Goal: Task Accomplishment & Management: Complete application form

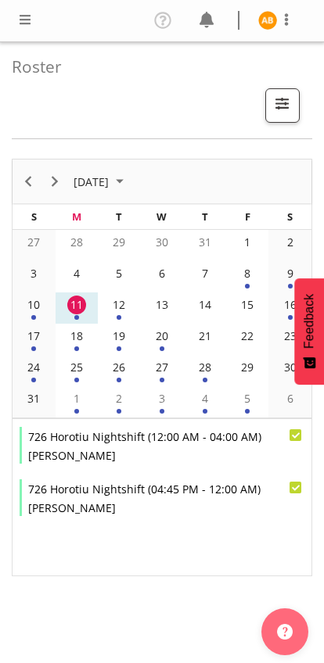
click at [18, 21] on span at bounding box center [25, 19] width 19 height 19
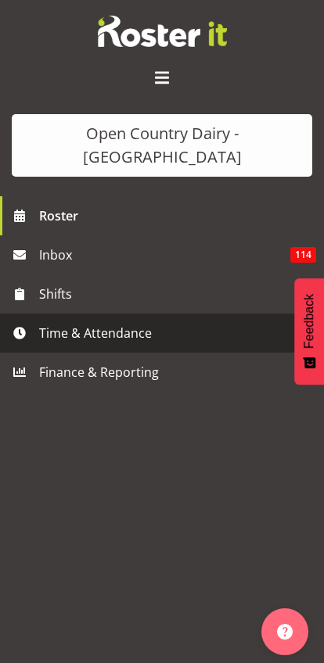
click at [48, 321] on span "Time & Attendance" at bounding box center [165, 332] width 253 height 23
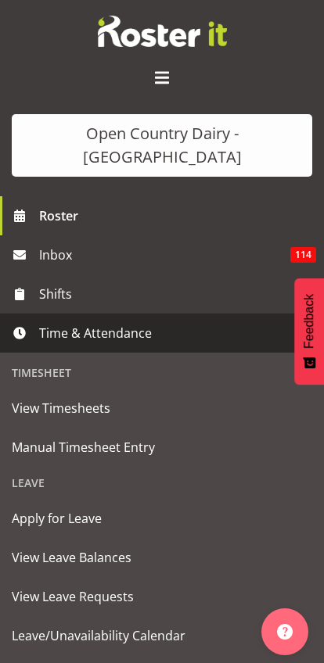
click at [28, 435] on span "Manual Timesheet Entry" at bounding box center [162, 446] width 300 height 23
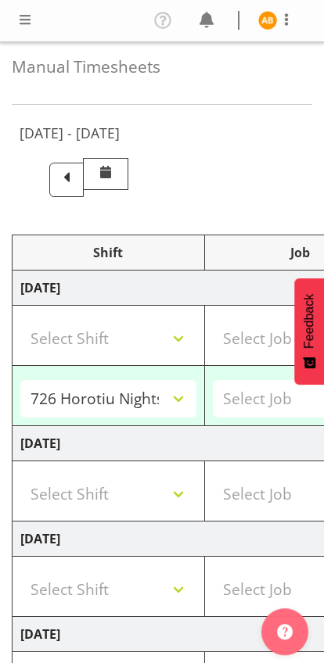
select select "78987"
select select "78954"
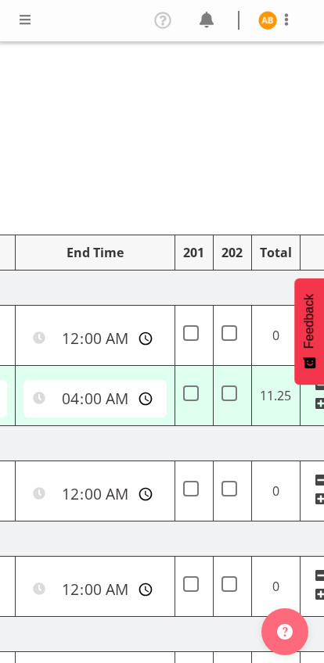
scroll to position [0, 696]
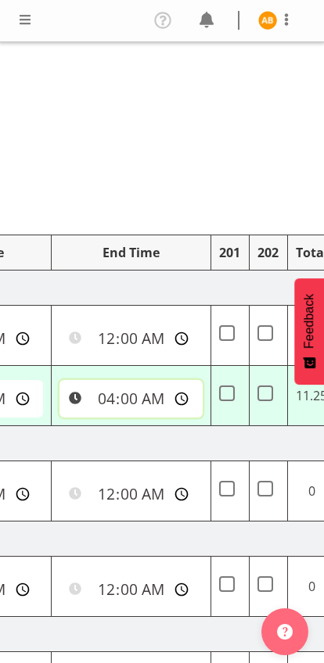
click at [88, 399] on input "04:00:00" at bounding box center [130, 399] width 143 height 38
type input "04:45:00"
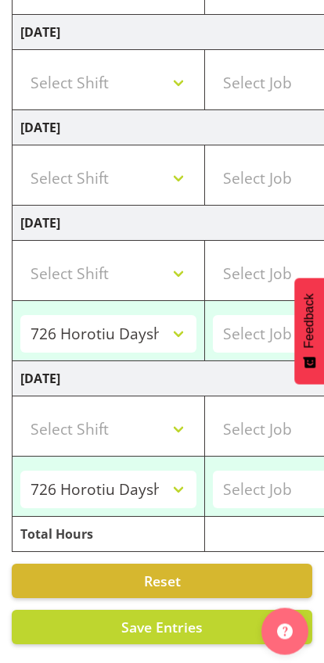
scroll to position [606, 0]
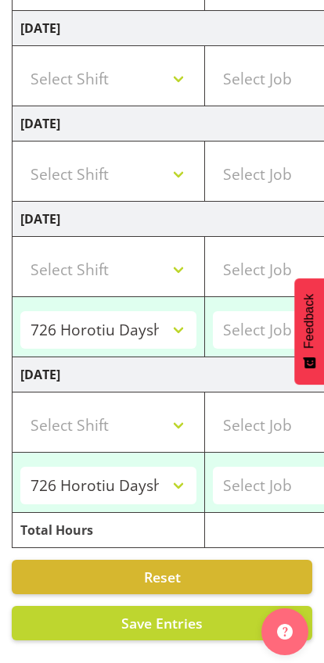
click at [194, 618] on span "Save Entries" at bounding box center [161, 623] width 81 height 19
select select "78987"
type input "16:45:00"
type input "04:45:00"
select select "78954"
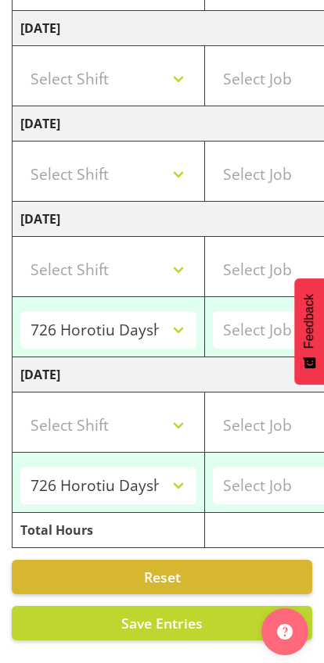
type input "06:30:00"
type input "16:00:00"
select select "78954"
type input "06:30:00"
type input "16:00:00"
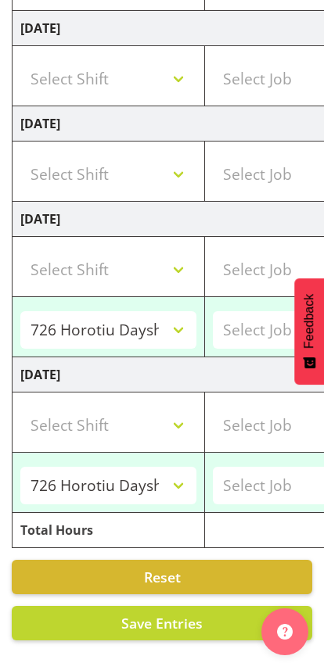
select select "78954"
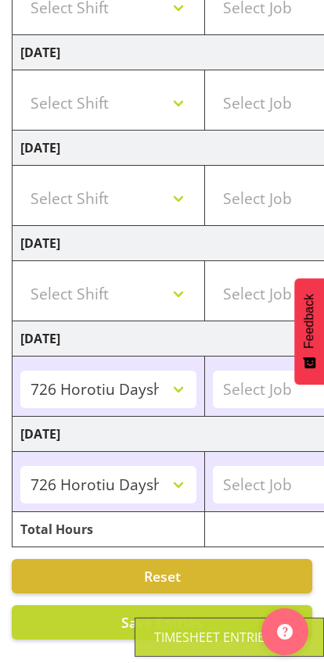
scroll to position [425, 0]
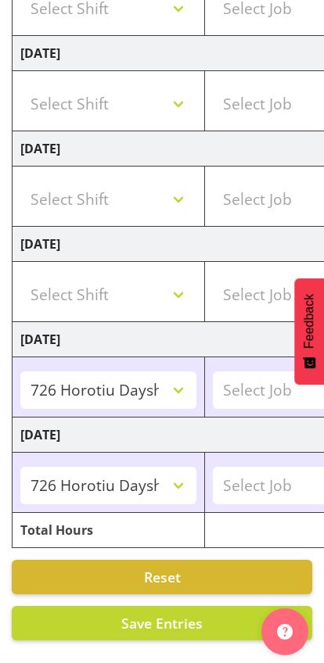
click at [196, 620] on span "Save Entries" at bounding box center [161, 623] width 81 height 19
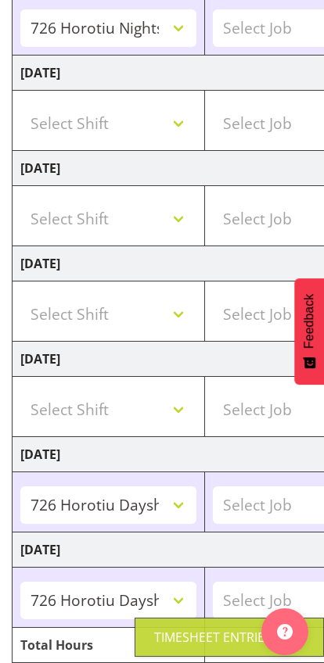
scroll to position [0, 0]
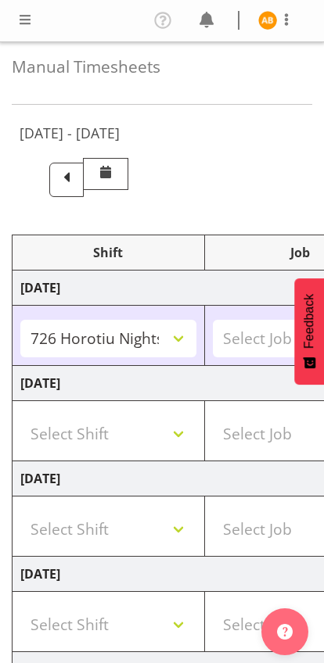
click at [17, 17] on span at bounding box center [25, 19] width 19 height 19
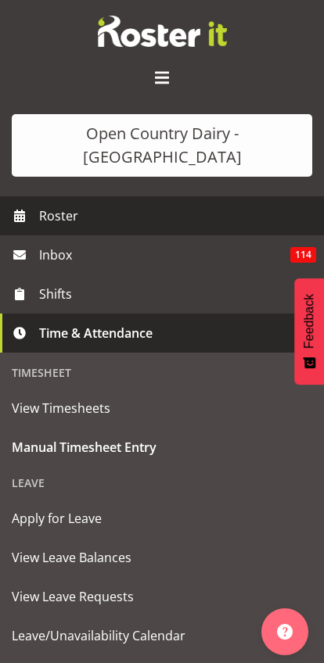
click at [46, 204] on span "Roster" at bounding box center [177, 215] width 277 height 23
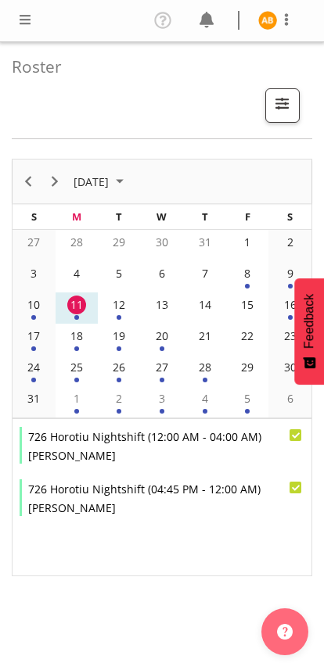
click at [116, 317] on td "12" at bounding box center [119, 307] width 43 height 31
